Goal: Task Accomplishment & Management: Manage account settings

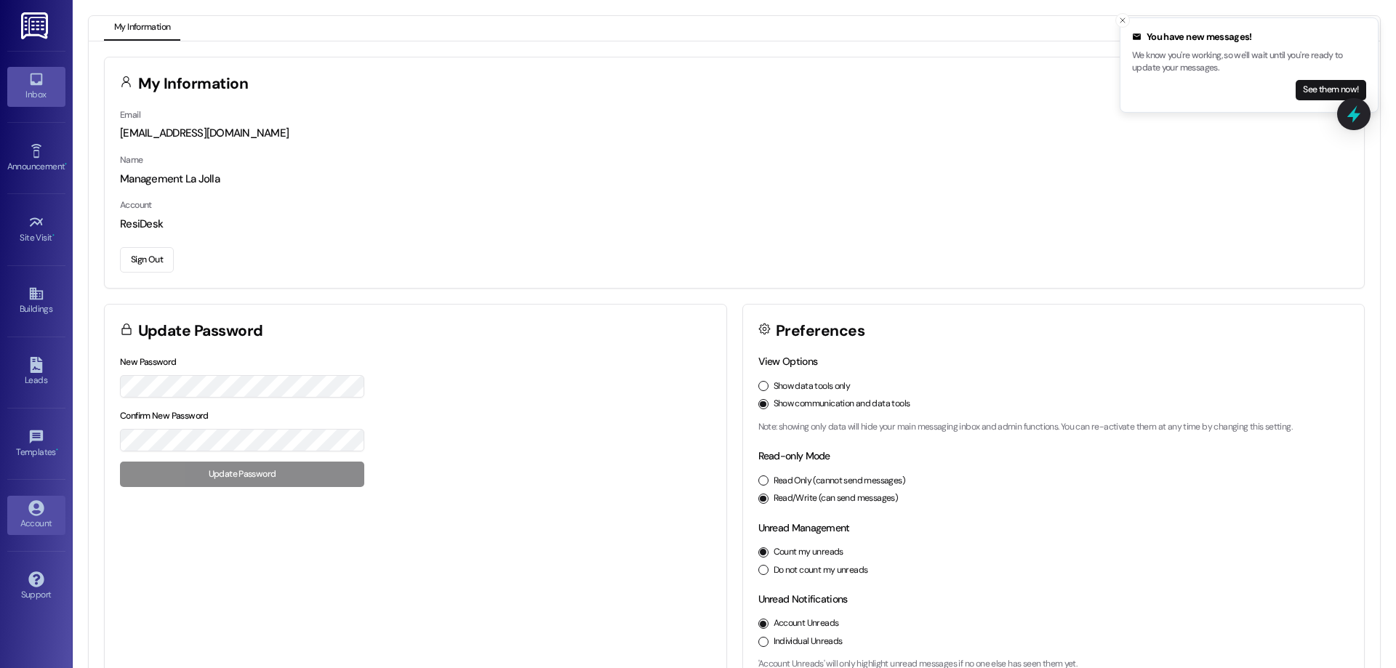
click at [25, 81] on link "Inbox" at bounding box center [36, 86] width 58 height 39
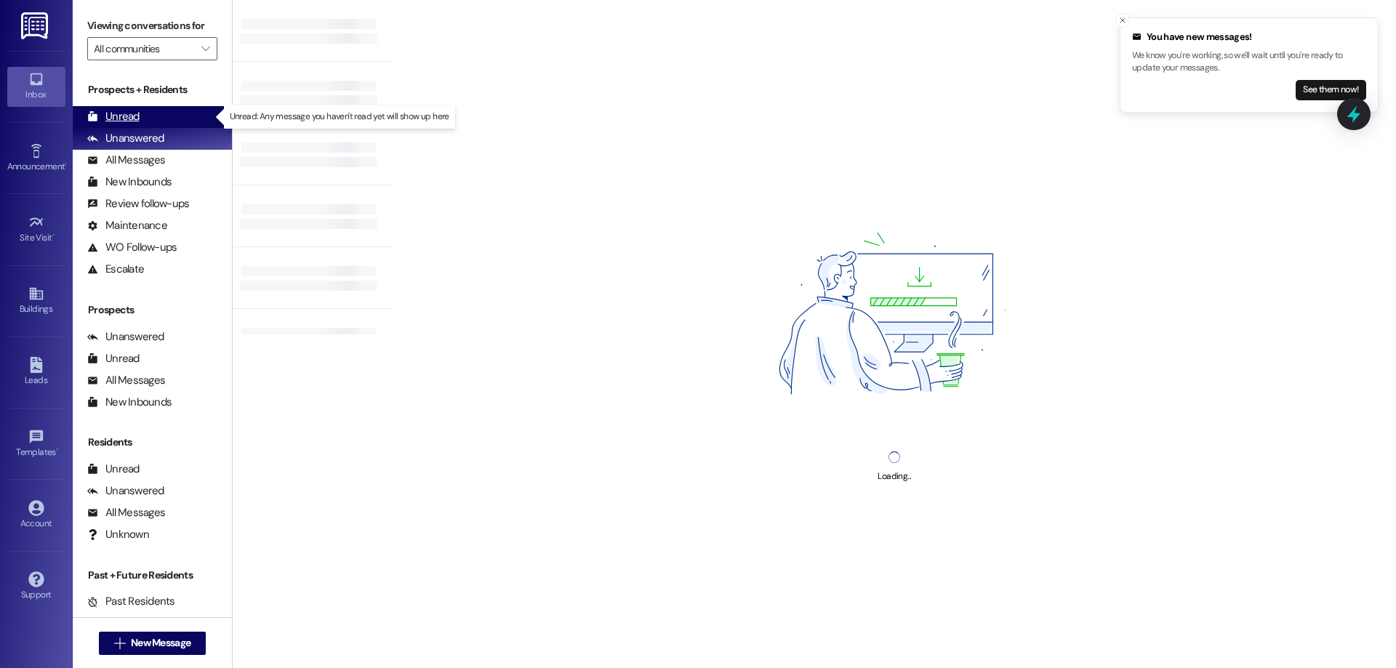
click at [124, 121] on div "Unread" at bounding box center [113, 116] width 52 height 15
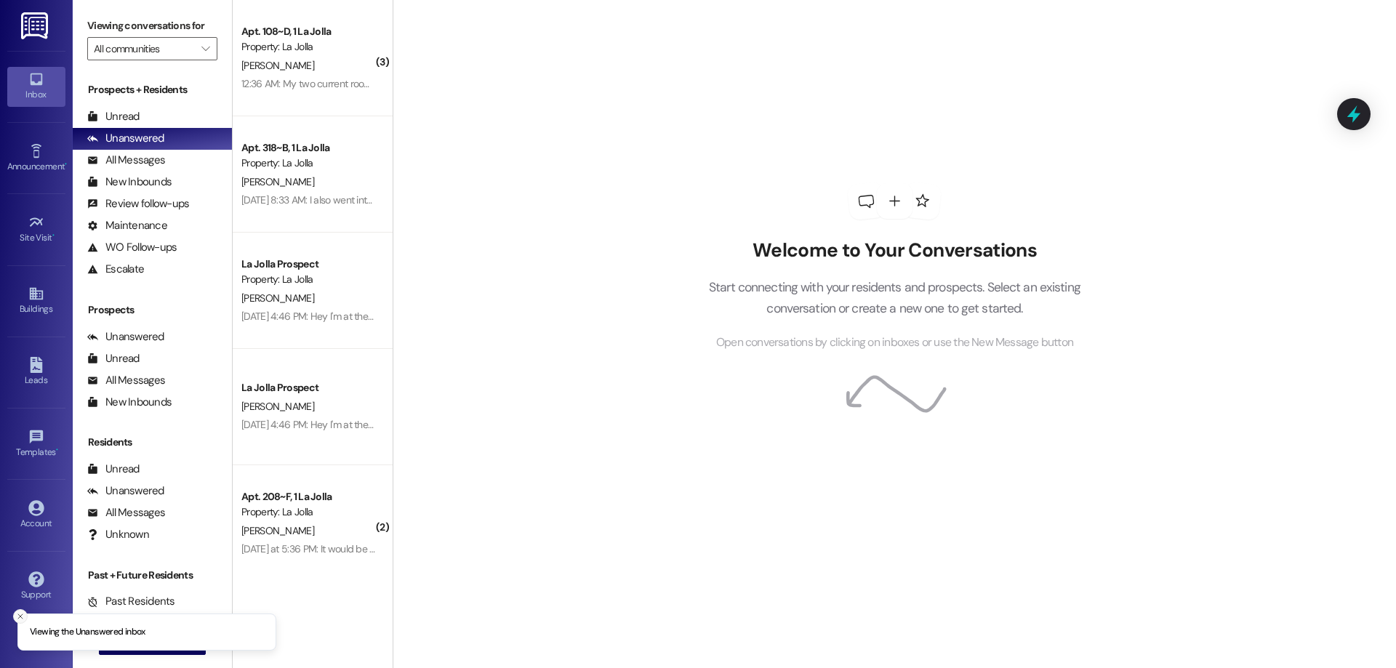
click at [20, 620] on icon "Close toast" at bounding box center [20, 616] width 9 height 9
click at [115, 644] on icon "" at bounding box center [119, 644] width 11 height 12
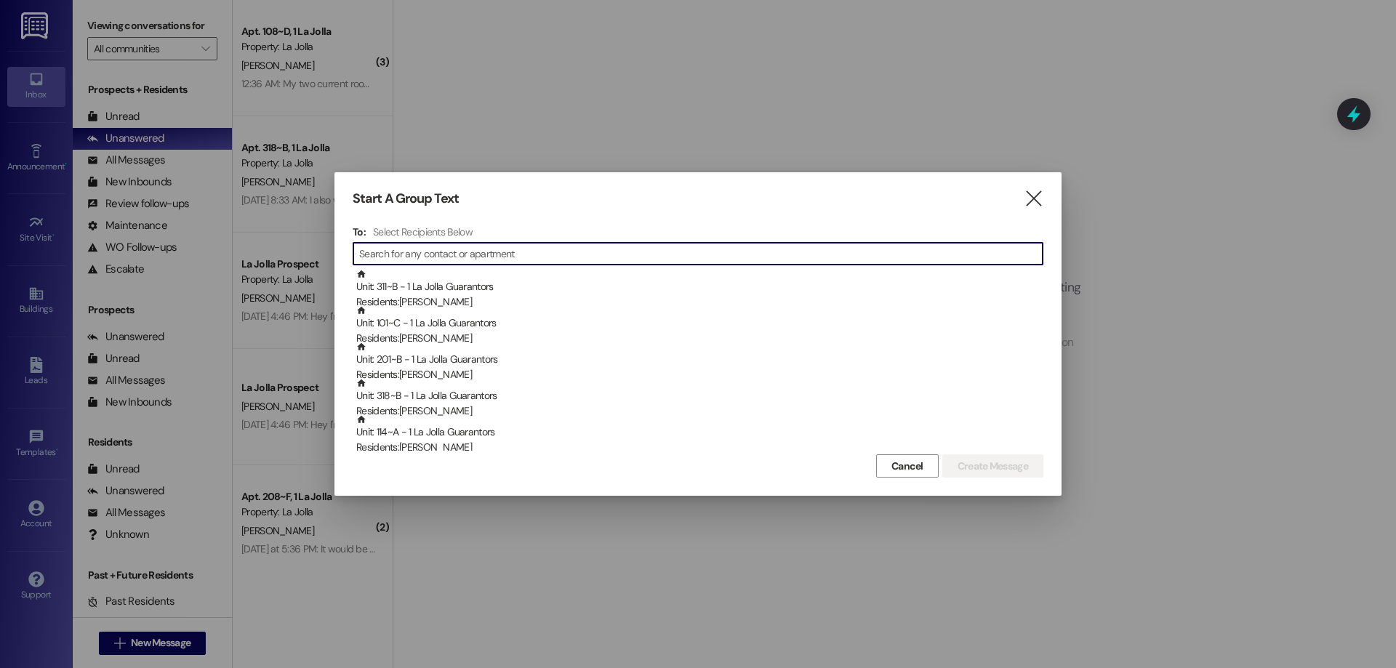
click at [494, 253] on input at bounding box center [701, 254] width 684 height 20
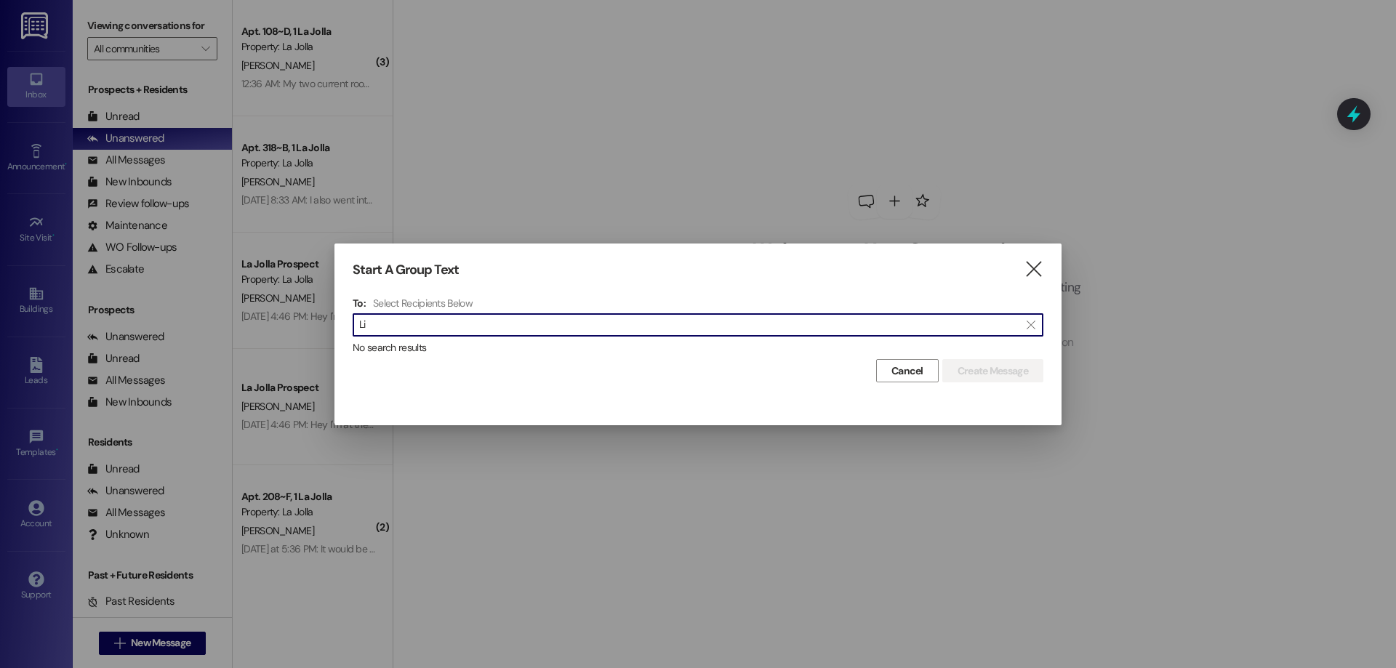
type input "L"
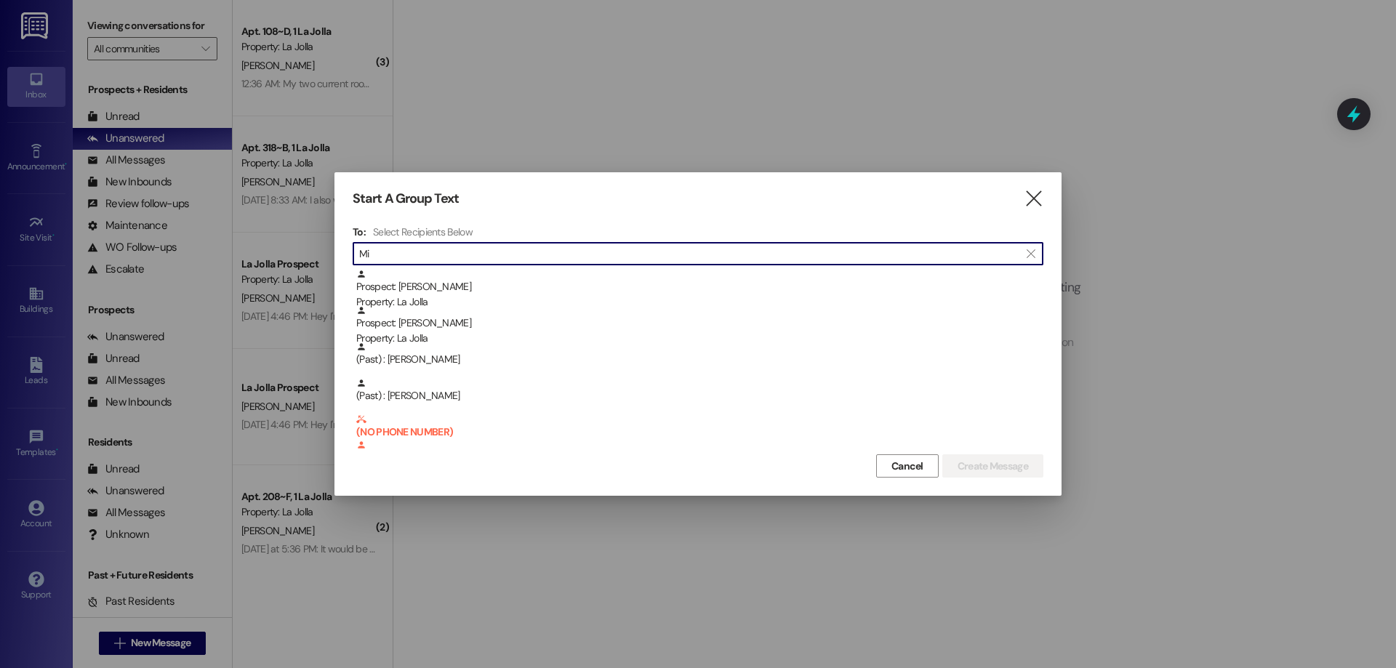
type input "M"
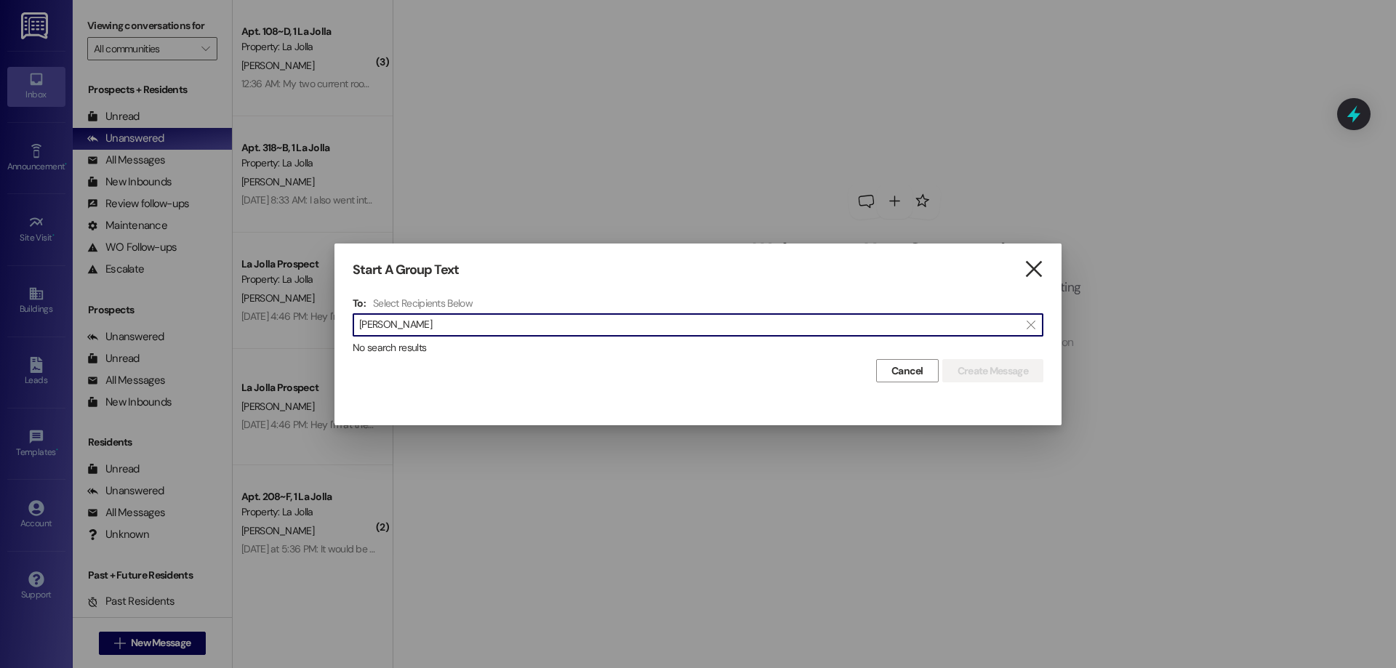
type input "Liranzo"
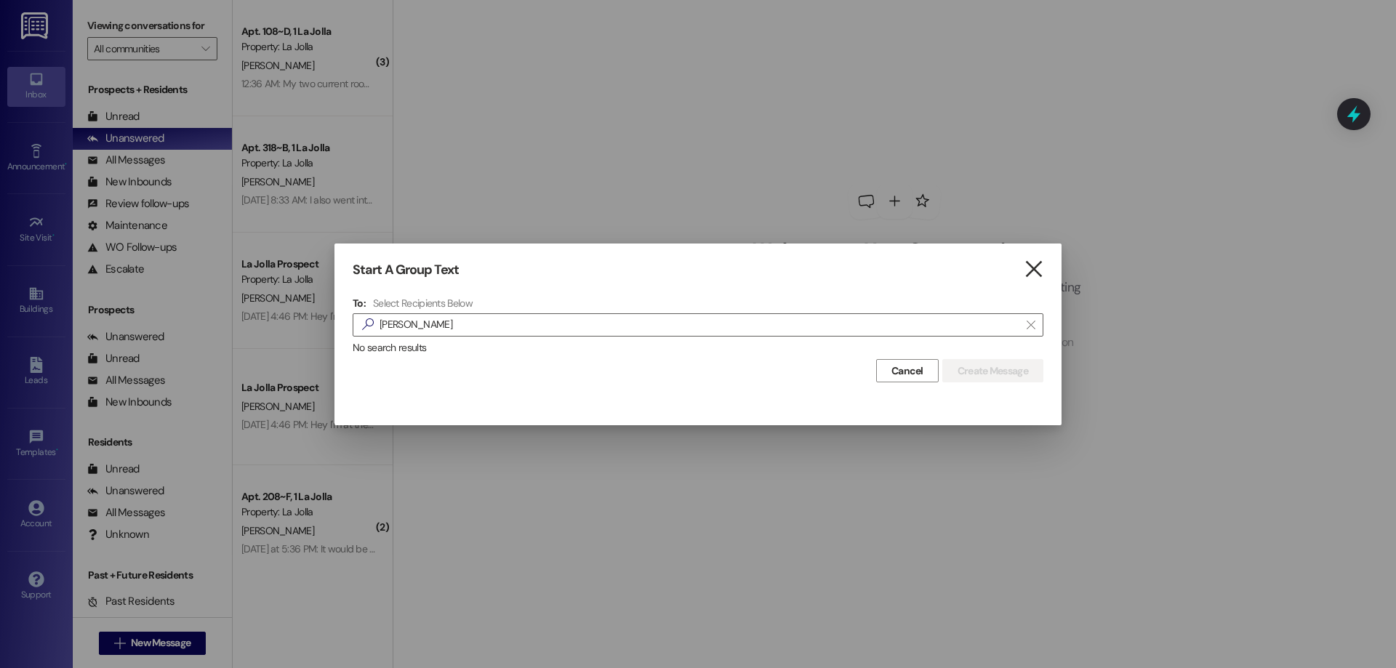
click at [1034, 268] on icon "" at bounding box center [1034, 269] width 20 height 15
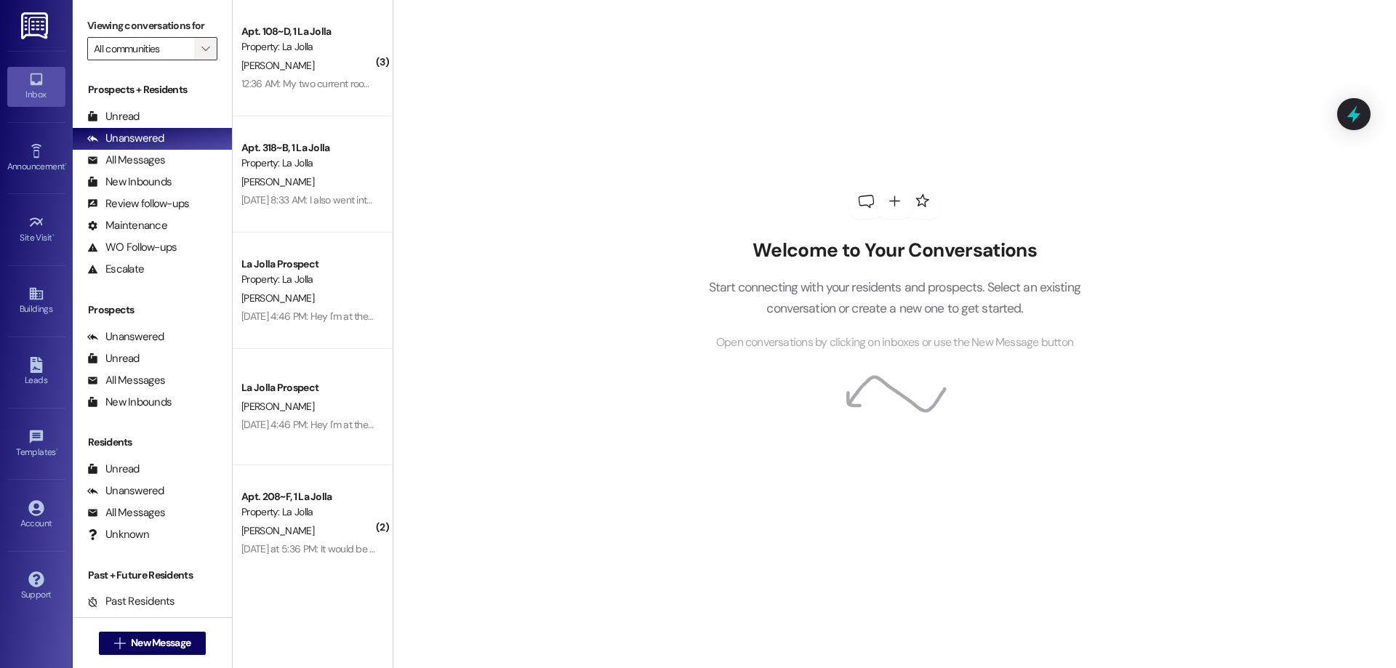
click at [199, 45] on span "" at bounding box center [206, 48] width 14 height 23
click at [163, 71] on span "All communities" at bounding box center [233, 73] width 278 height 15
click at [201, 48] on icon "" at bounding box center [205, 49] width 8 height 12
click at [192, 81] on span "All communities" at bounding box center [233, 73] width 278 height 15
click at [113, 119] on div "Unread" at bounding box center [113, 116] width 52 height 15
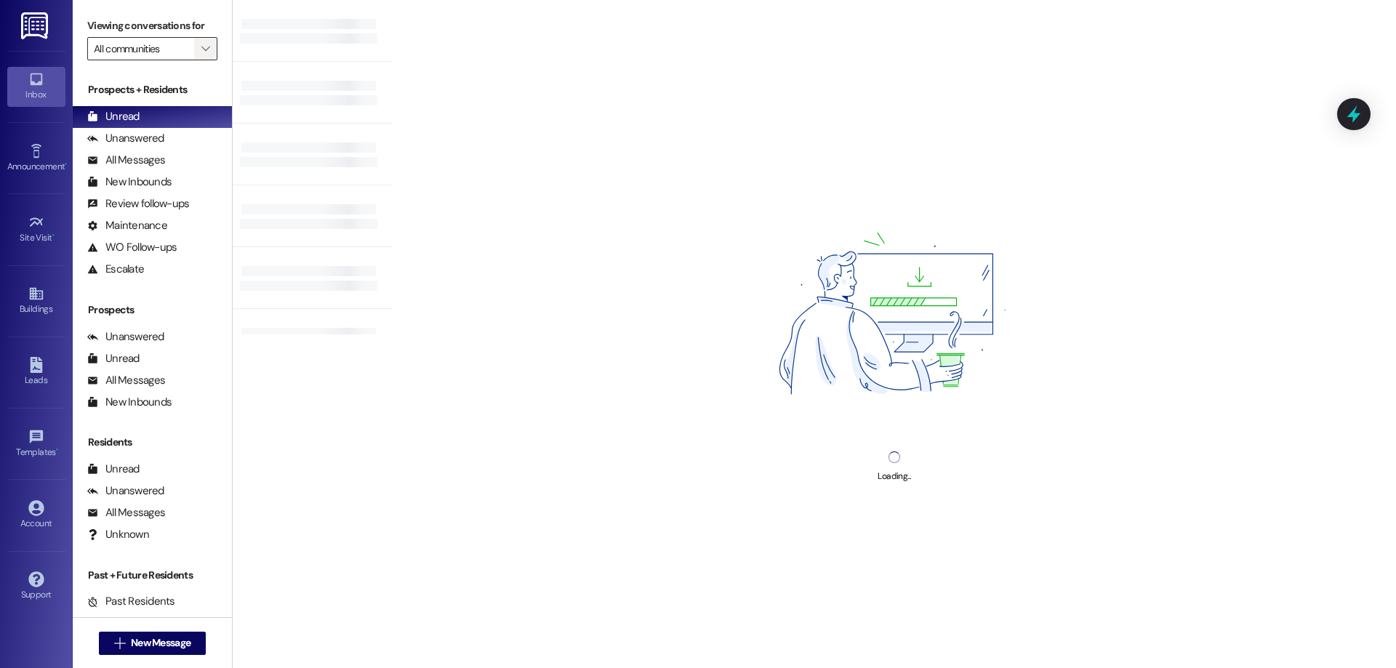
click at [201, 48] on icon "" at bounding box center [205, 49] width 8 height 12
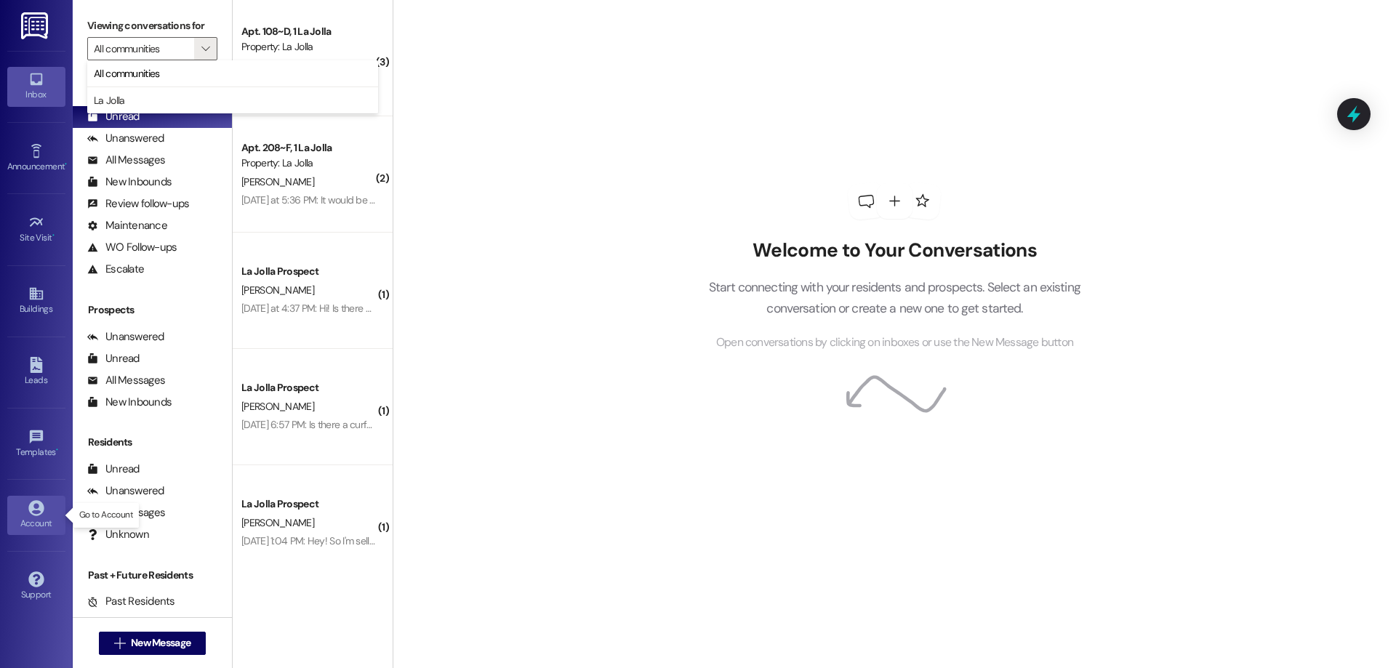
click at [39, 519] on div "Account" at bounding box center [36, 523] width 73 height 15
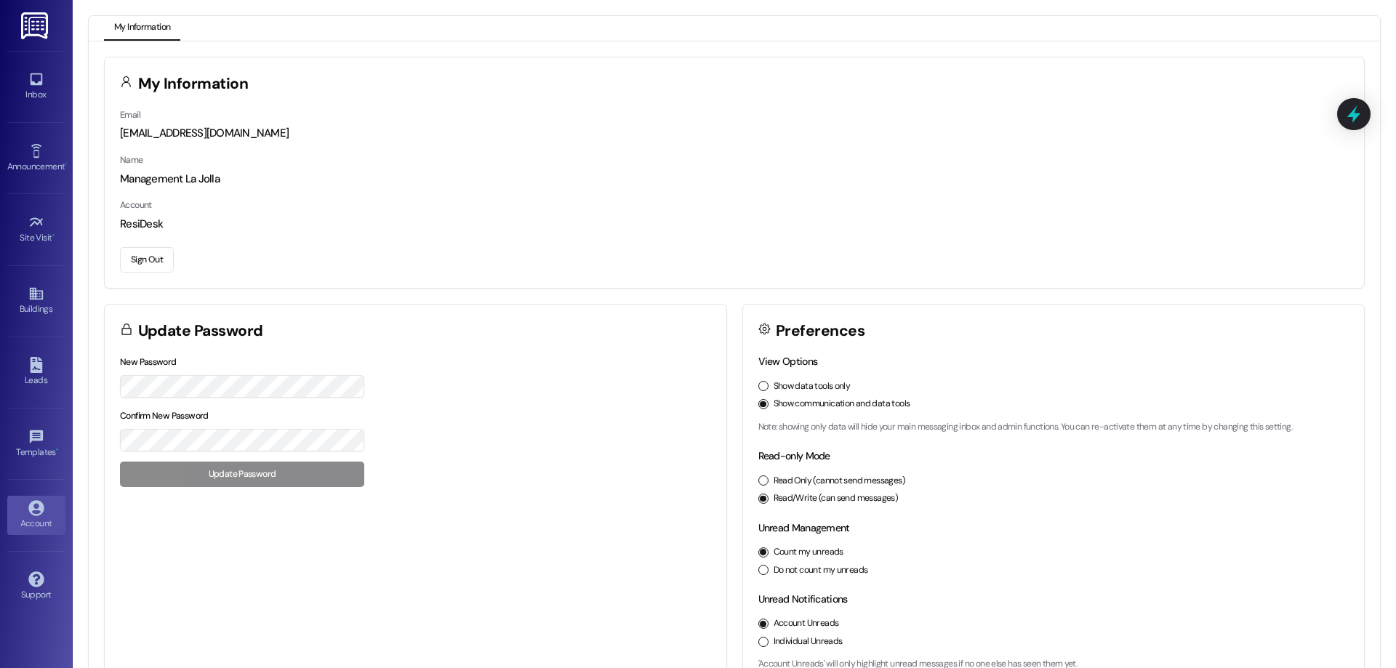
click at [148, 265] on button "Sign Out" at bounding box center [147, 259] width 54 height 25
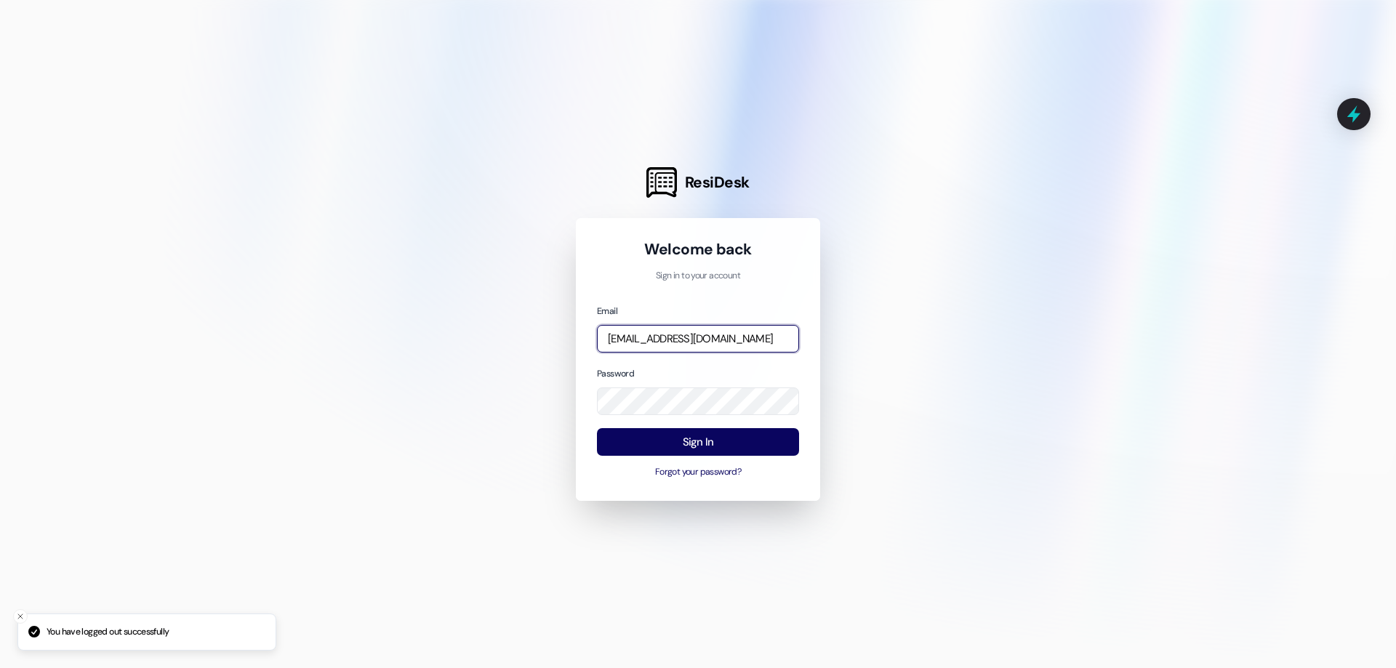
click at [708, 327] on input "[EMAIL_ADDRESS][DOMAIN_NAME]" at bounding box center [698, 339] width 202 height 28
type input "Courtney.byington@redstoneresidential.com"
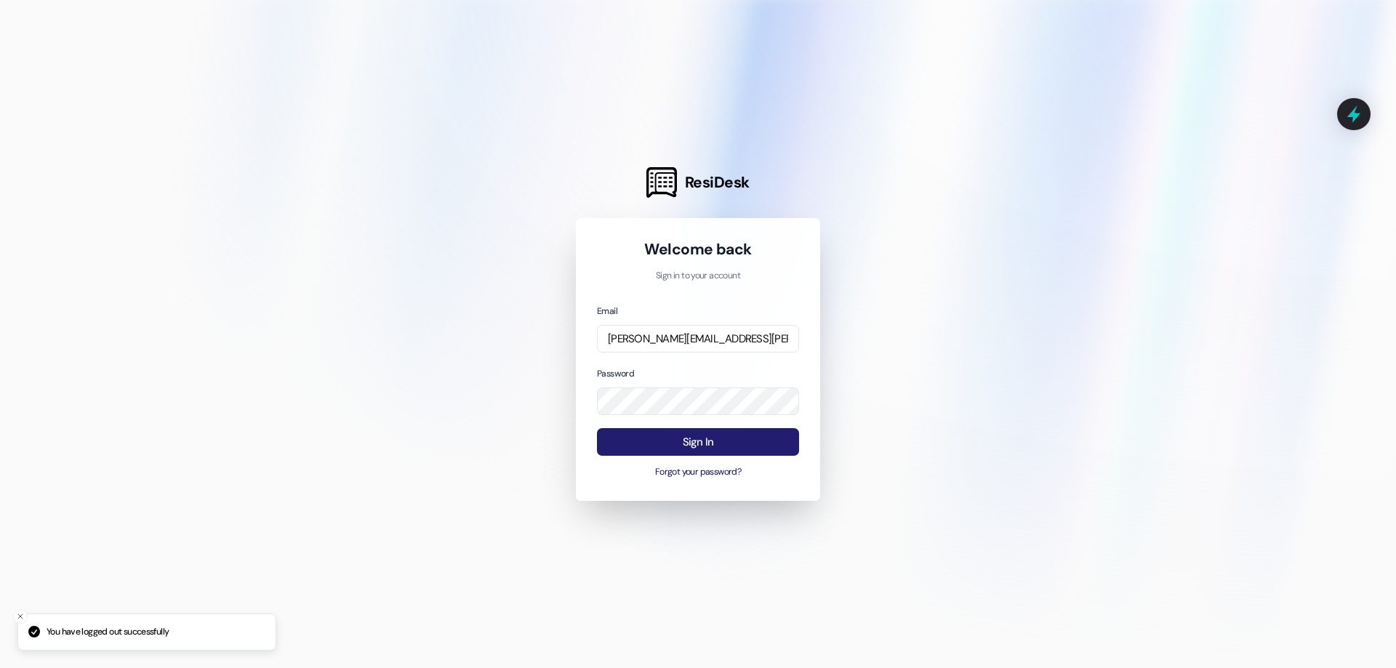
click at [751, 445] on button "Sign In" at bounding box center [698, 442] width 202 height 28
